Goal: Navigation & Orientation: Find specific page/section

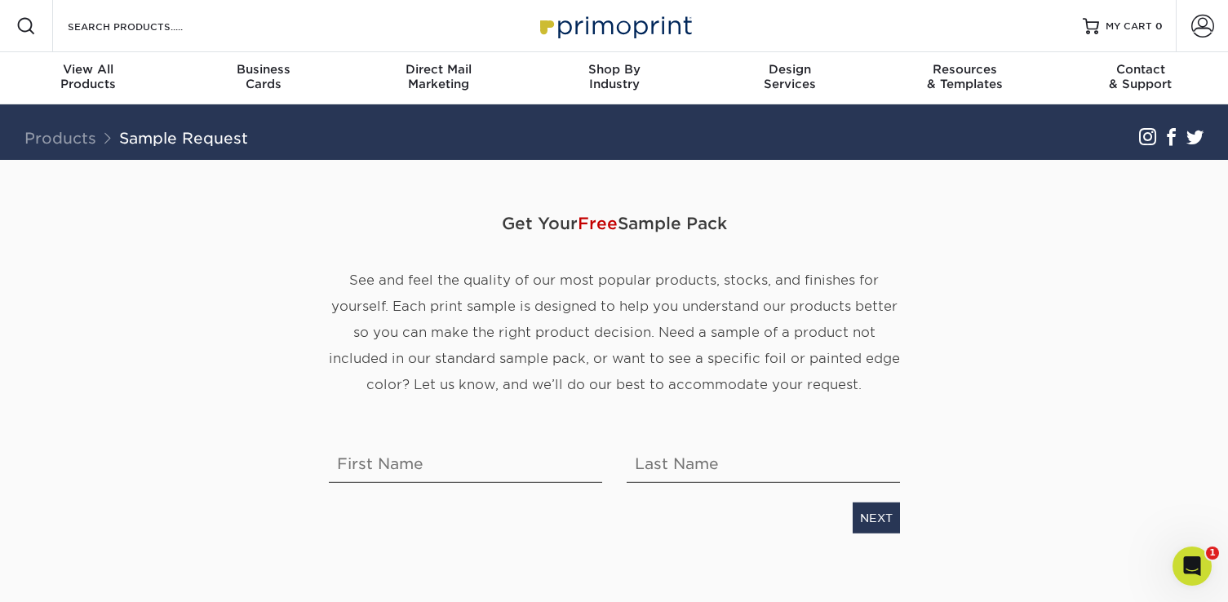
click at [973, 369] on div "Get Your Free Sample Pack See and feel the quality of our most popular products…" at bounding box center [614, 386] width 955 height 452
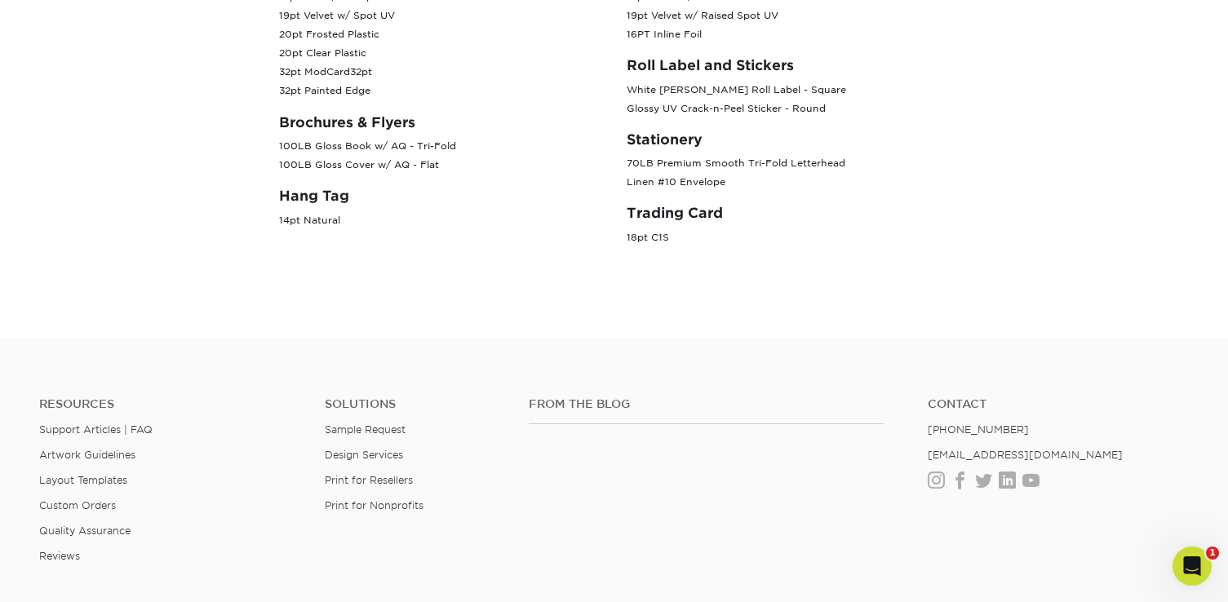
scroll to position [1103, 0]
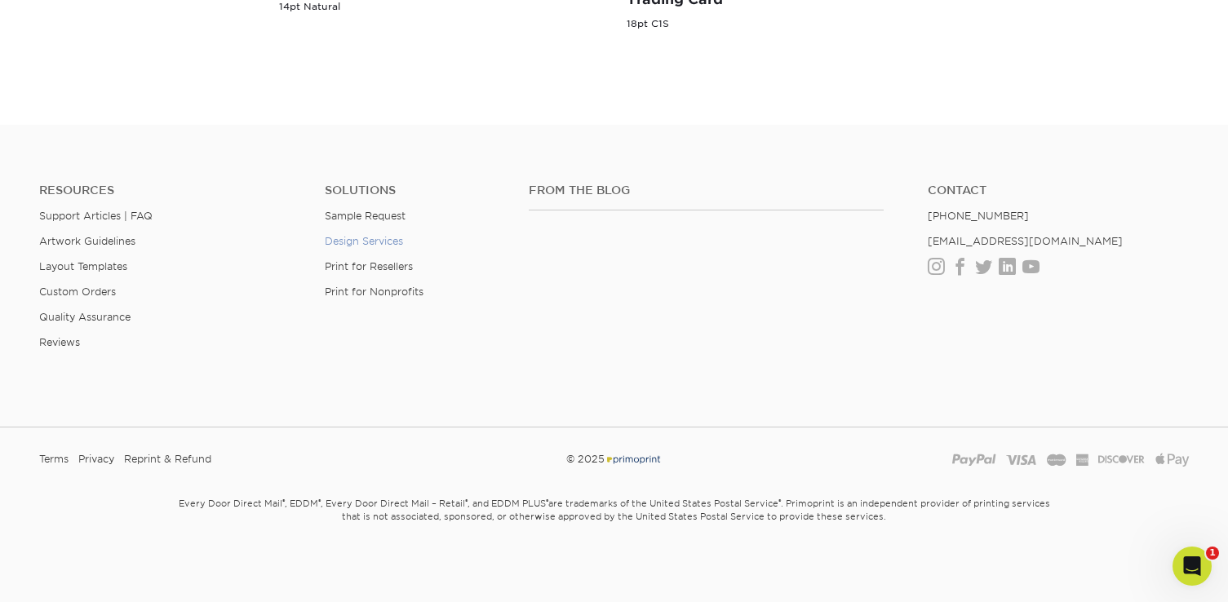
click at [397, 243] on link "Design Services" at bounding box center [364, 241] width 78 height 12
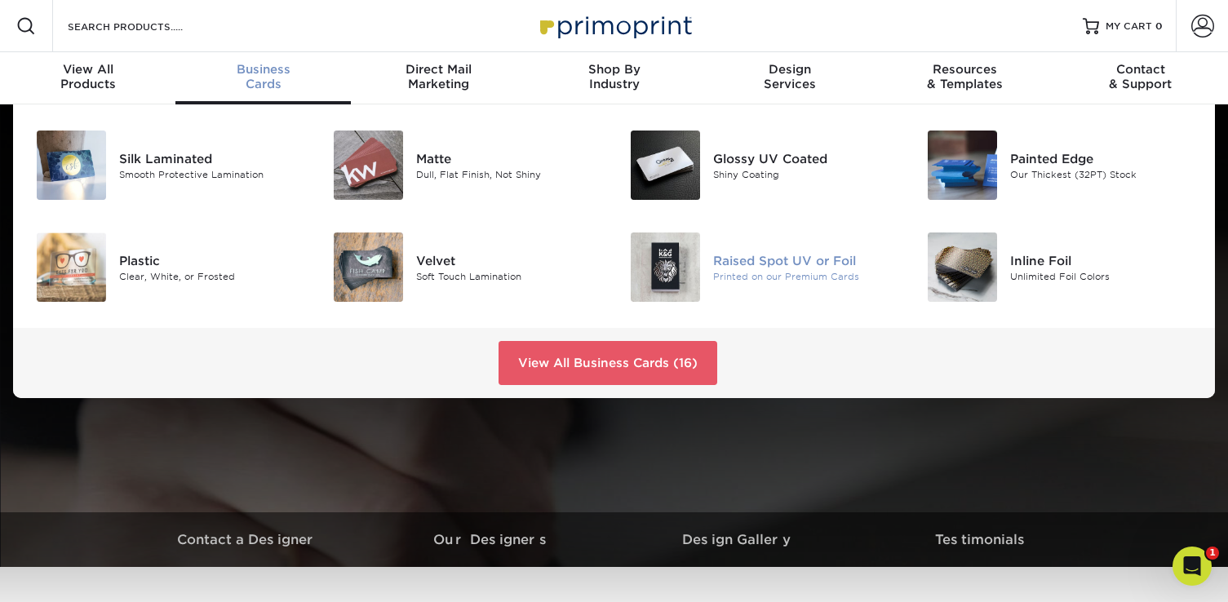
click at [721, 275] on div "Printed on our Premium Cards" at bounding box center [806, 276] width 186 height 14
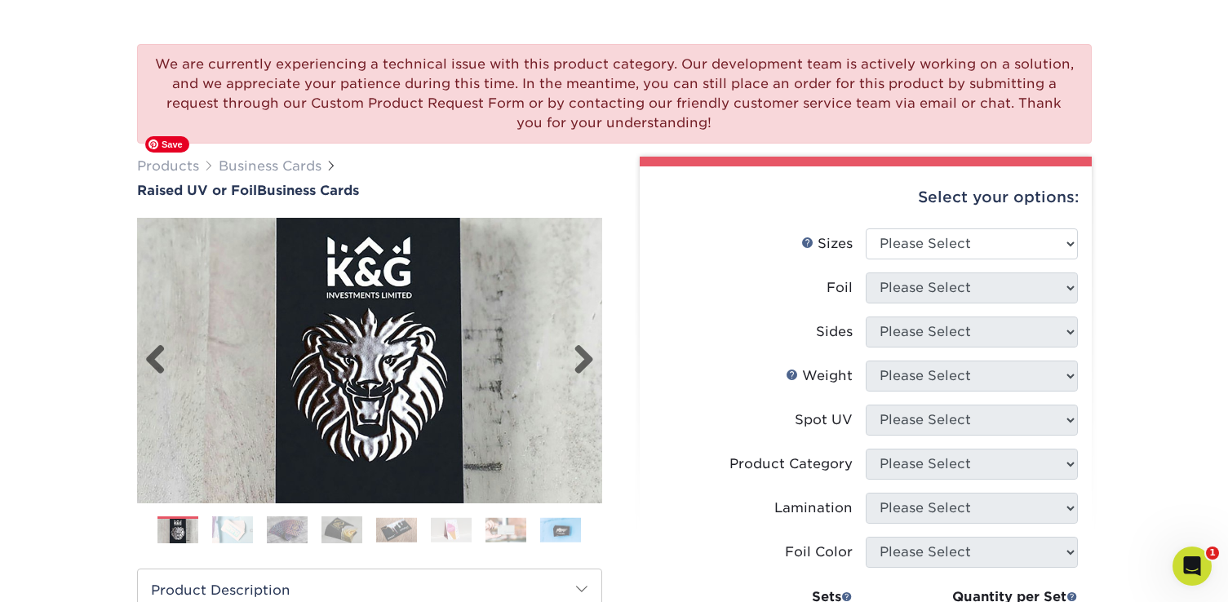
scroll to position [97, 0]
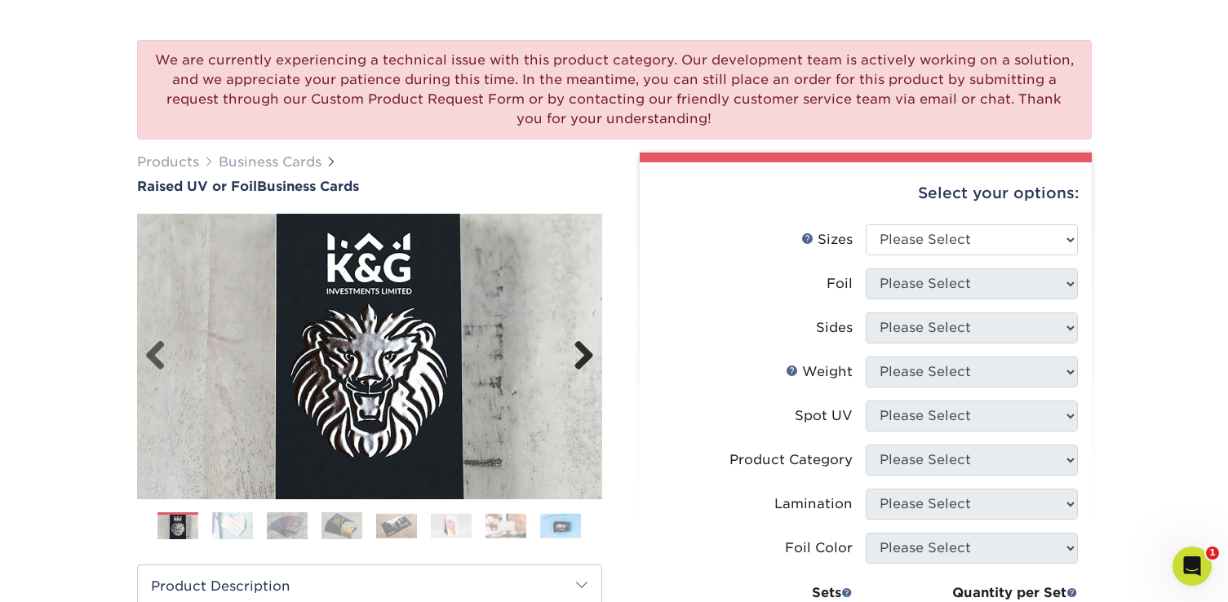
click at [583, 359] on link "Next" at bounding box center [578, 356] width 33 height 33
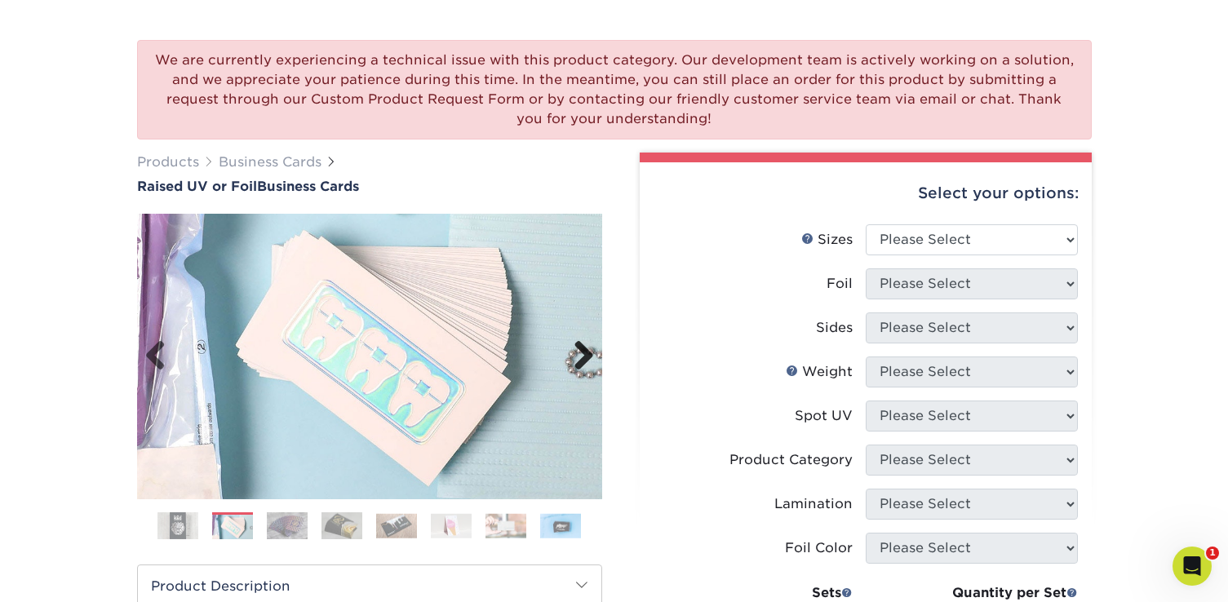
click at [583, 359] on link "Next" at bounding box center [578, 356] width 33 height 33
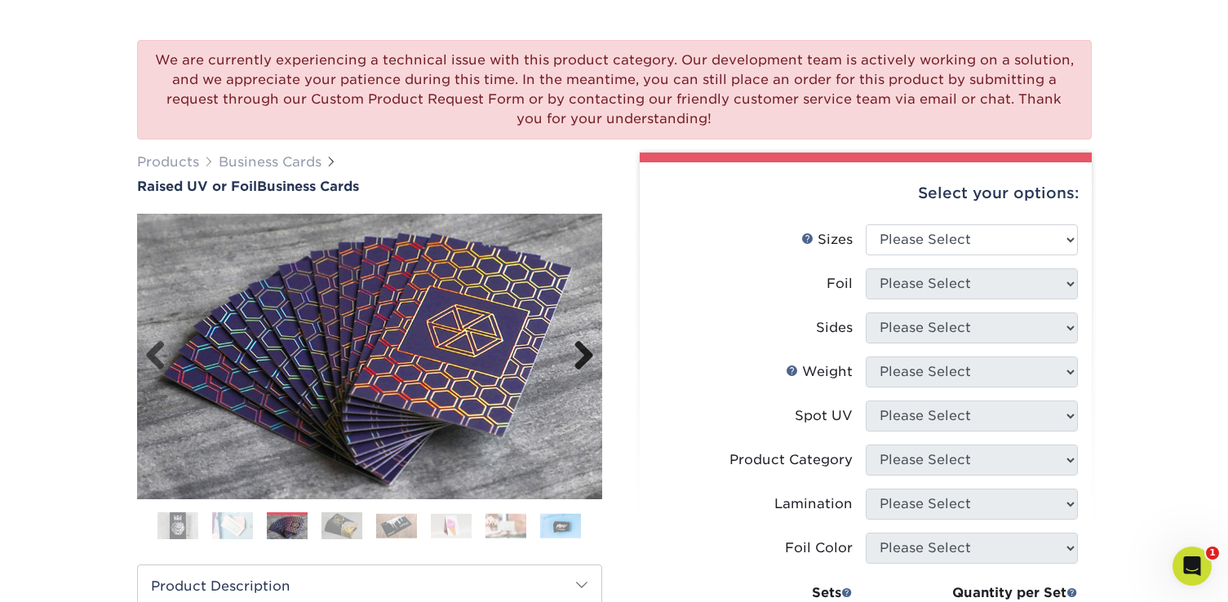
click at [583, 359] on link "Next" at bounding box center [578, 356] width 33 height 33
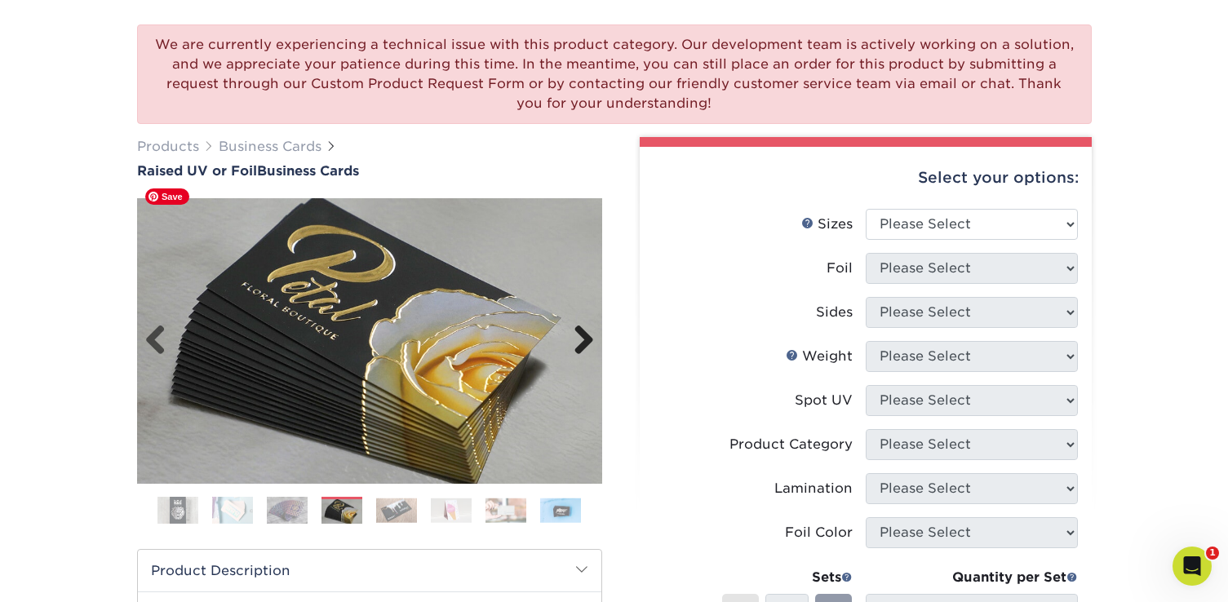
click at [582, 359] on img at bounding box center [369, 341] width 465 height 322
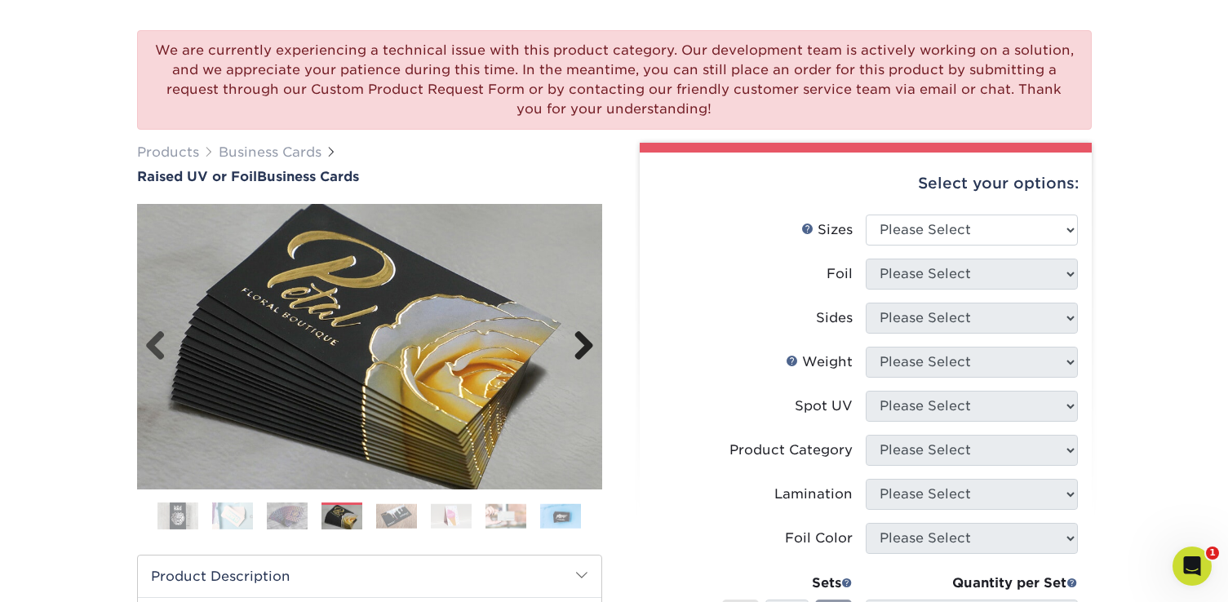
click at [581, 345] on link "Next" at bounding box center [578, 347] width 33 height 33
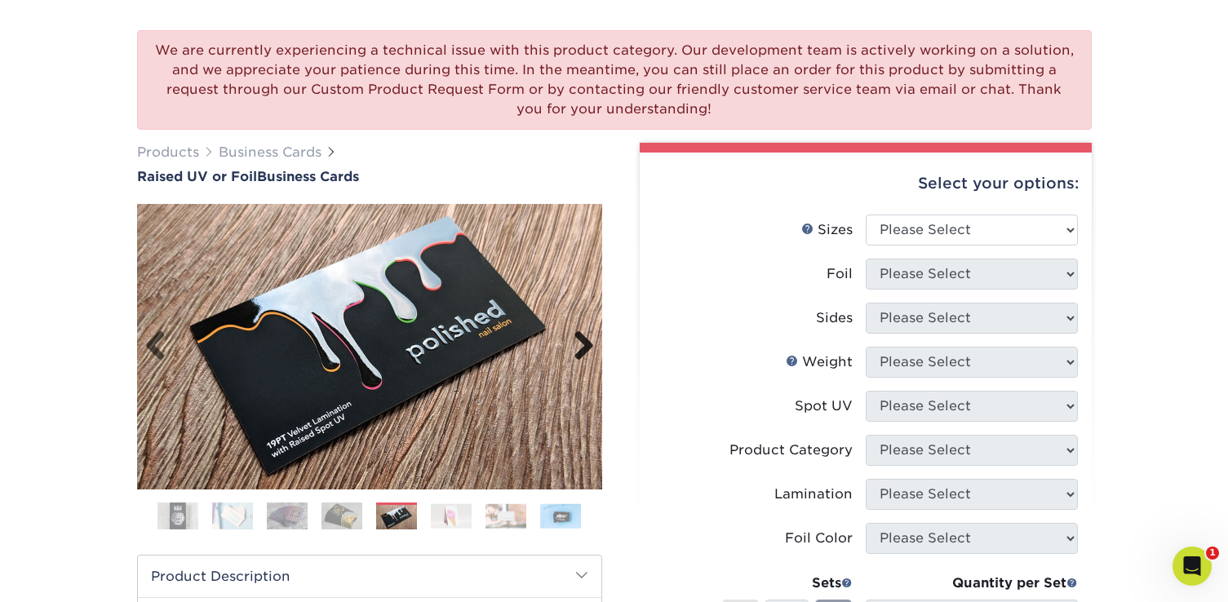
click at [581, 345] on link "Next" at bounding box center [578, 347] width 33 height 33
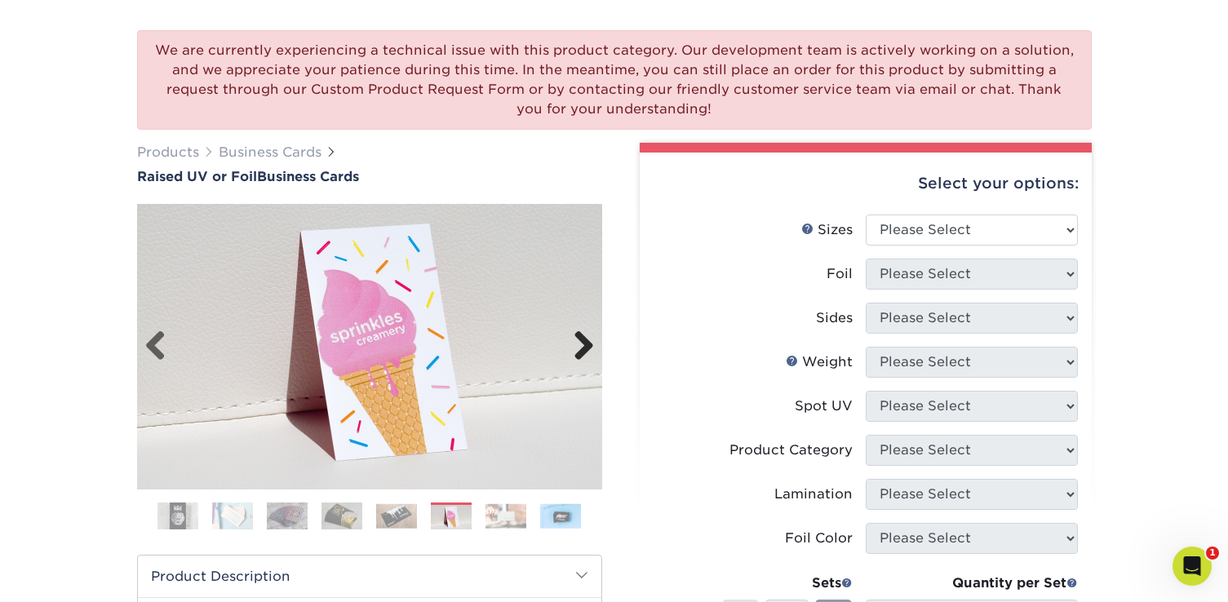
click at [581, 345] on link "Next" at bounding box center [578, 347] width 33 height 33
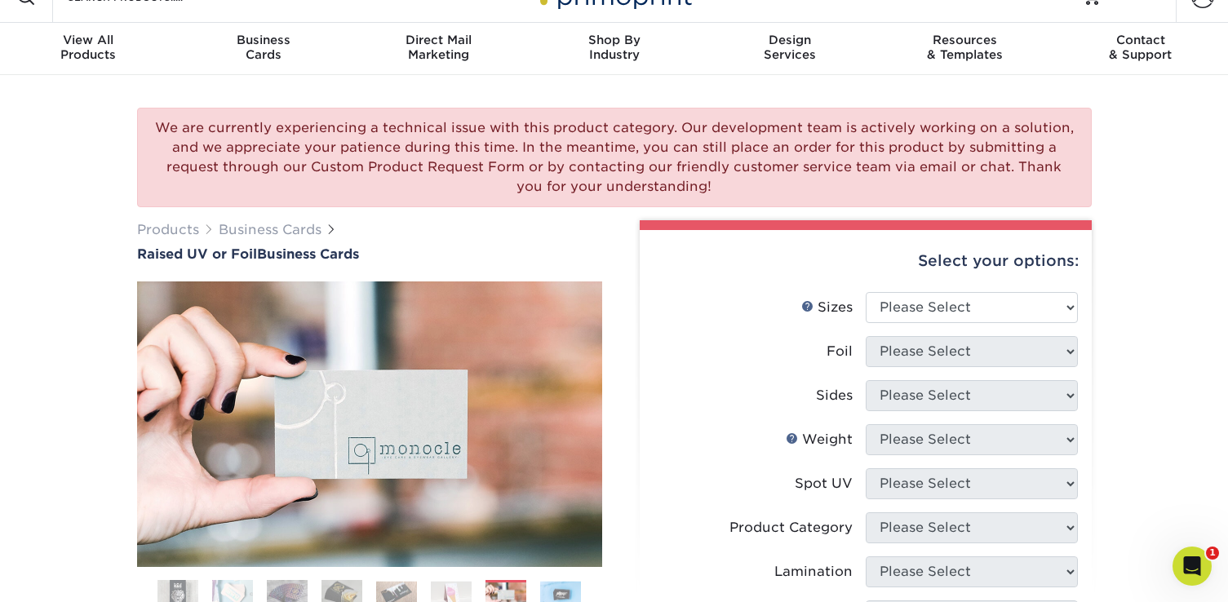
scroll to position [0, 0]
